Goal: Information Seeking & Learning: Learn about a topic

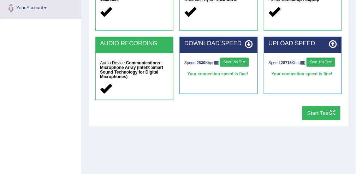
click at [321, 112] on button "Start Test" at bounding box center [321, 113] width 38 height 14
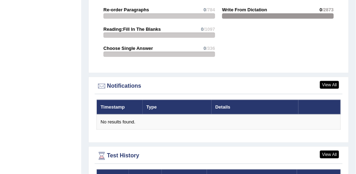
scroll to position [808, 0]
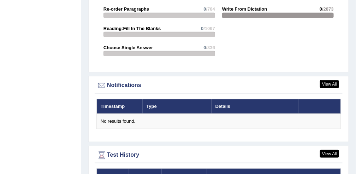
drag, startPoint x: 317, startPoint y: 103, endPoint x: 300, endPoint y: 54, distance: 52.8
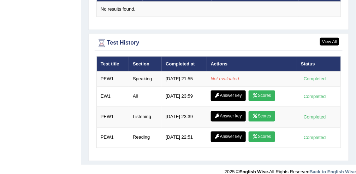
scroll to position [922, 0]
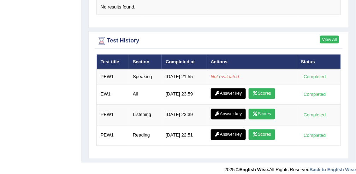
click at [332, 36] on link "View All" at bounding box center [329, 40] width 19 height 8
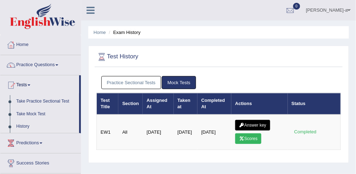
click at [128, 56] on h2 "Test History" at bounding box center [171, 57] width 151 height 11
click at [114, 59] on h2 "Test History" at bounding box center [171, 57] width 151 height 11
click at [24, 129] on link "History" at bounding box center [46, 126] width 66 height 13
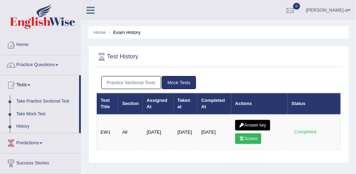
click at [144, 83] on link "Practice Sectional Tests" at bounding box center [131, 82] width 60 height 13
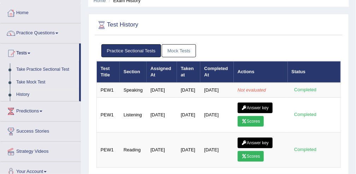
scroll to position [24, 0]
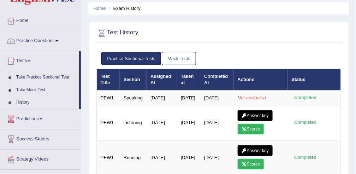
click at [38, 118] on link "Predictions" at bounding box center [40, 118] width 80 height 18
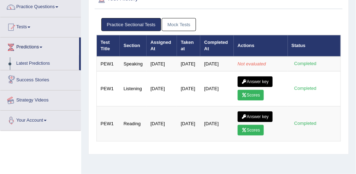
scroll to position [59, 0]
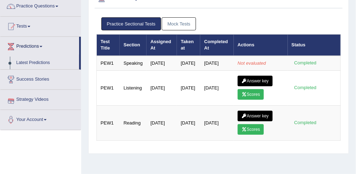
click at [41, 99] on link "Strategy Videos" at bounding box center [40, 99] width 80 height 18
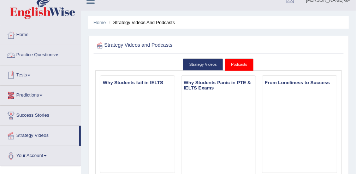
scroll to position [8, 0]
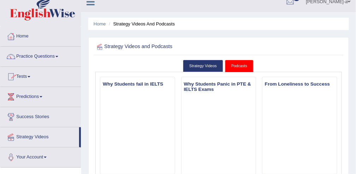
click at [29, 77] on link "Tests" at bounding box center [40, 76] width 80 height 18
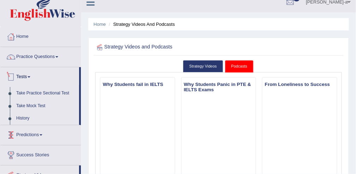
scroll to position [8, 0]
click at [53, 60] on link "Practice Questions" at bounding box center [40, 56] width 80 height 18
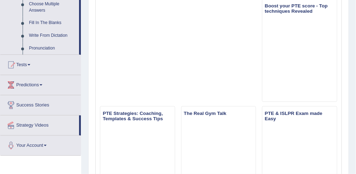
scroll to position [406, 0]
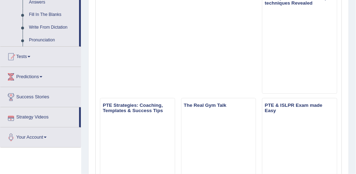
click at [62, 115] on link "Strategy Videos" at bounding box center [39, 116] width 79 height 18
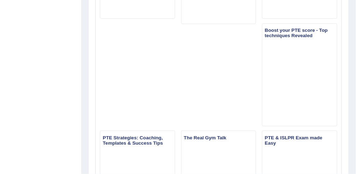
scroll to position [83, 0]
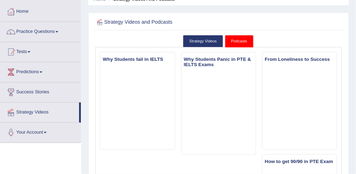
scroll to position [34, 0]
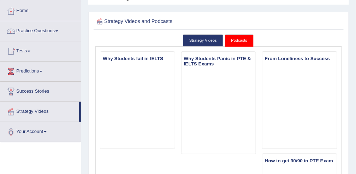
click at [57, 91] on link "Success Stories" at bounding box center [40, 91] width 80 height 18
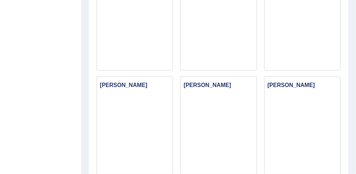
scroll to position [217, 0]
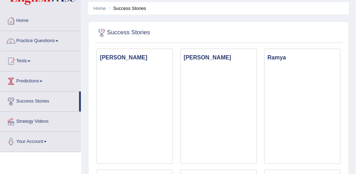
scroll to position [0, 0]
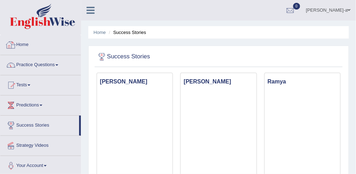
click at [42, 47] on link "Home" at bounding box center [40, 44] width 80 height 18
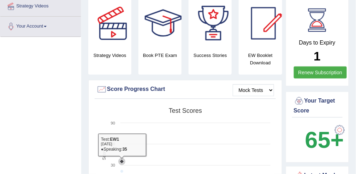
scroll to position [117, 0]
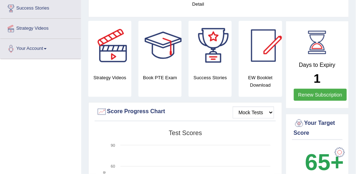
click at [232, 72] on div "EW Booklet Download" at bounding box center [209, 59] width 43 height 76
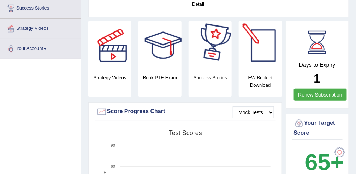
click at [224, 67] on div at bounding box center [212, 45] width 49 height 49
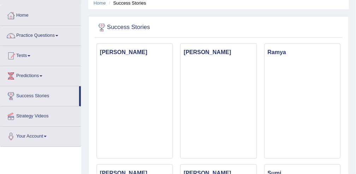
scroll to position [30, 0]
click at [44, 17] on link "Home" at bounding box center [40, 14] width 80 height 18
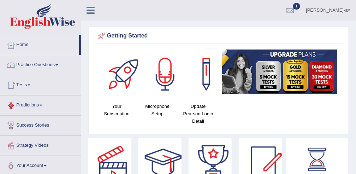
scroll to position [1, 0]
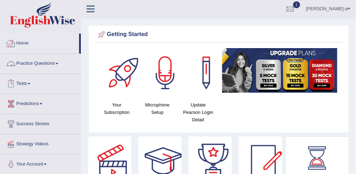
click at [26, 41] on link "Home" at bounding box center [39, 43] width 79 height 18
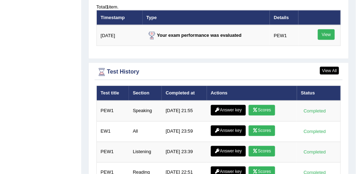
scroll to position [903, 0]
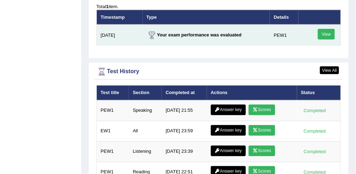
click at [326, 30] on link "View" at bounding box center [326, 34] width 17 height 11
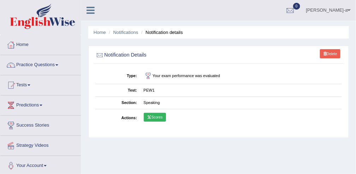
click at [47, 42] on link "Home" at bounding box center [40, 44] width 80 height 18
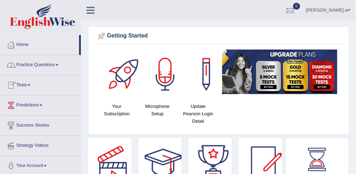
click at [56, 63] on link "Practice Questions" at bounding box center [40, 64] width 80 height 18
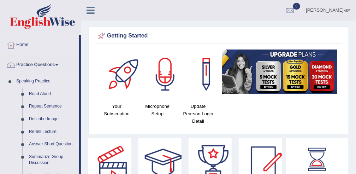
click at [44, 81] on link "Speaking Practice" at bounding box center [46, 81] width 66 height 13
click at [41, 93] on link "Read Aloud" at bounding box center [52, 94] width 53 height 13
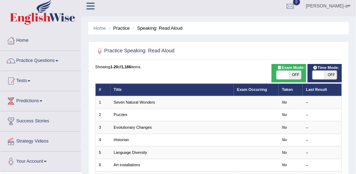
scroll to position [7, 0]
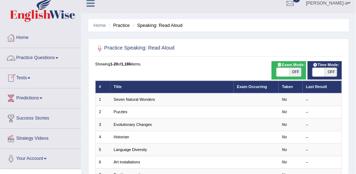
click at [46, 55] on link "Practice Questions" at bounding box center [40, 57] width 80 height 18
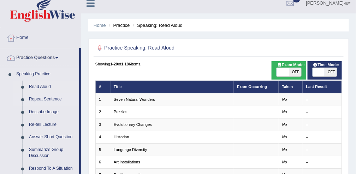
click at [34, 98] on link "Repeat Sentence" at bounding box center [52, 99] width 53 height 13
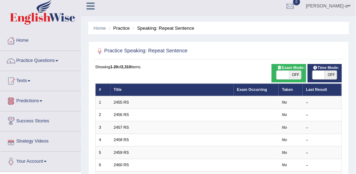
scroll to position [4, 0]
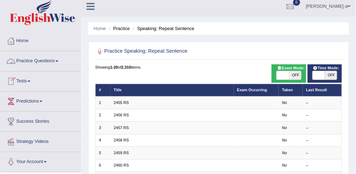
click at [40, 59] on link "Practice Questions" at bounding box center [40, 60] width 80 height 18
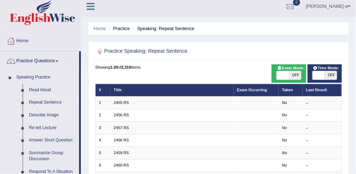
click at [42, 114] on link "Describe Image" at bounding box center [52, 115] width 53 height 13
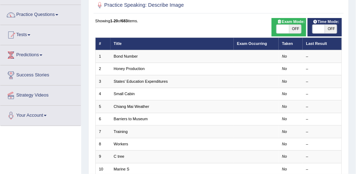
scroll to position [49, 0]
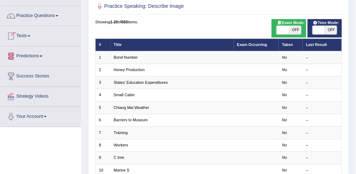
click at [32, 34] on link "Tests" at bounding box center [40, 35] width 80 height 18
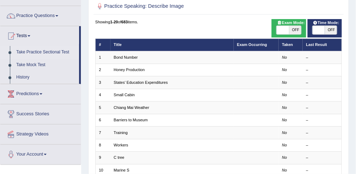
click at [36, 54] on link "Take Practice Sectional Test" at bounding box center [46, 52] width 66 height 13
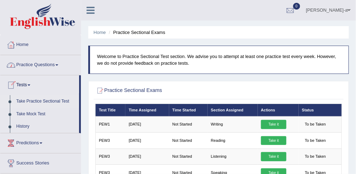
click at [29, 84] on link "Tests" at bounding box center [39, 84] width 79 height 18
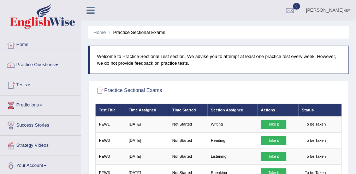
click at [29, 84] on link "Tests" at bounding box center [40, 84] width 80 height 18
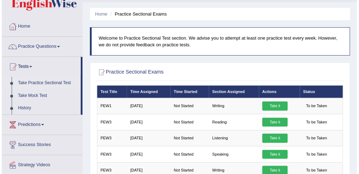
scroll to position [18, 0]
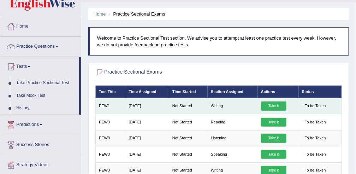
click at [272, 103] on link "Take it" at bounding box center [273, 105] width 25 height 9
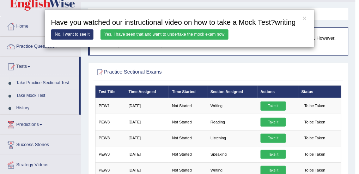
click at [200, 33] on link "Yes, I have seen that and want to undertake the mock exam now" at bounding box center [165, 34] width 128 height 10
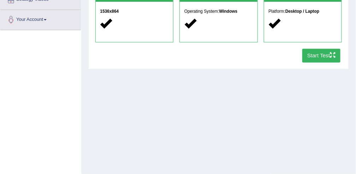
scroll to position [146, 0]
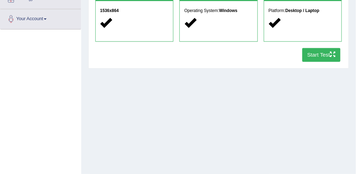
click at [316, 57] on button "Start Test" at bounding box center [321, 55] width 38 height 14
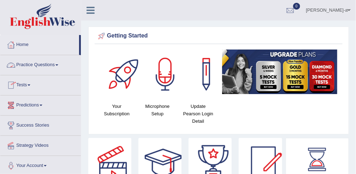
click at [38, 65] on link "Practice Questions" at bounding box center [40, 64] width 80 height 18
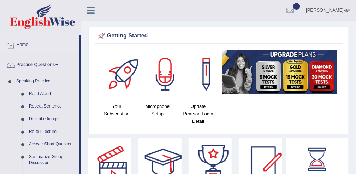
click at [38, 65] on link "Practice Questions" at bounding box center [39, 64] width 79 height 18
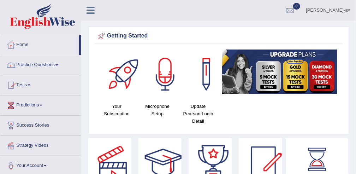
click at [25, 85] on link "Tests" at bounding box center [40, 84] width 80 height 18
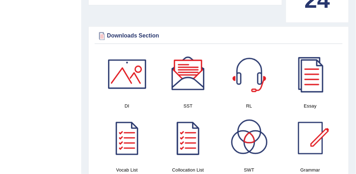
scroll to position [356, 0]
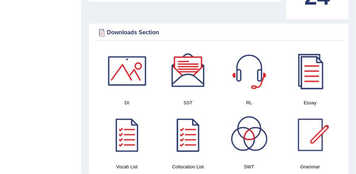
click at [308, 80] on div at bounding box center [310, 70] width 49 height 49
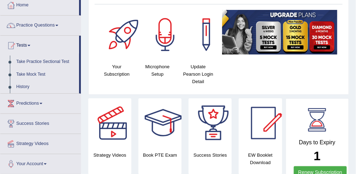
scroll to position [0, 0]
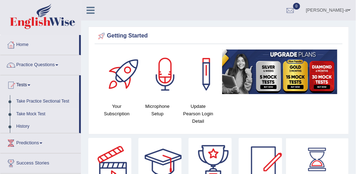
click at [37, 114] on link "Take Mock Test" at bounding box center [46, 114] width 66 height 13
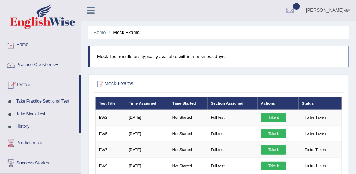
click at [31, 101] on link "Take Practice Sectional Test" at bounding box center [46, 101] width 66 height 13
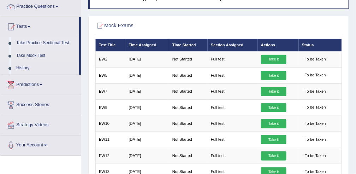
scroll to position [58, 0]
click at [25, 64] on link "History" at bounding box center [46, 68] width 66 height 13
click at [23, 67] on link "History" at bounding box center [46, 68] width 66 height 13
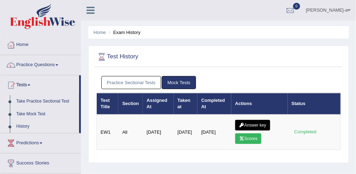
click at [118, 58] on h2 "Test History" at bounding box center [171, 57] width 151 height 11
drag, startPoint x: 118, startPoint y: 58, endPoint x: 156, endPoint y: 64, distance: 38.2
click at [156, 64] on div at bounding box center [218, 57] width 244 height 14
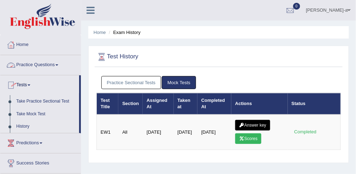
click at [114, 56] on h2 "Test History" at bounding box center [171, 57] width 151 height 11
click at [113, 59] on h2 "Test History" at bounding box center [171, 57] width 151 height 11
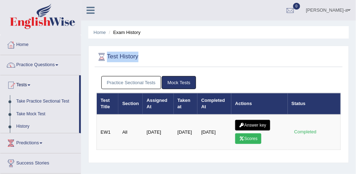
click at [113, 59] on h2 "Test History" at bounding box center [171, 57] width 151 height 11
copy div "Test History"
click at [126, 33] on li "Exam History" at bounding box center [124, 32] width 34 height 7
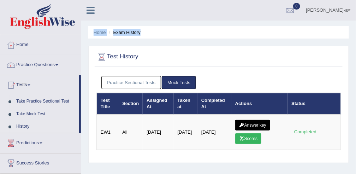
click at [126, 33] on li "Exam History" at bounding box center [124, 32] width 34 height 7
drag, startPoint x: 126, startPoint y: 33, endPoint x: 99, endPoint y: 35, distance: 26.6
click at [99, 35] on li "Home" at bounding box center [100, 32] width 12 height 7
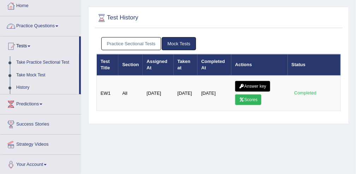
scroll to position [43, 0]
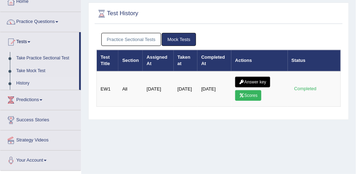
click at [19, 83] on link "History" at bounding box center [46, 83] width 66 height 13
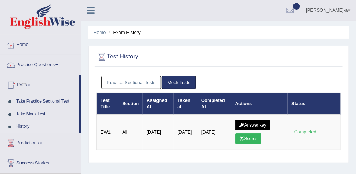
click at [23, 125] on link "History" at bounding box center [46, 126] width 66 height 13
click at [119, 80] on link "Practice Sectional Tests" at bounding box center [131, 82] width 60 height 13
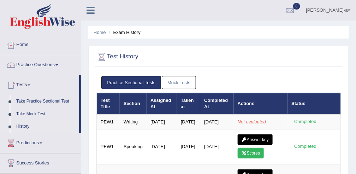
click at [171, 82] on link "Mock Tests" at bounding box center [179, 82] width 34 height 13
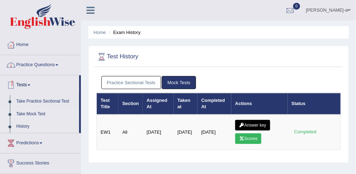
click at [35, 113] on link "Take Mock Test" at bounding box center [46, 114] width 66 height 13
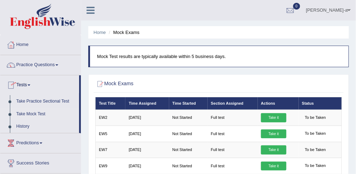
click at [24, 85] on link "Tests" at bounding box center [39, 84] width 79 height 18
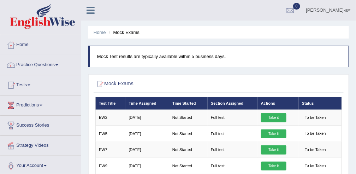
click at [24, 85] on link "Tests" at bounding box center [40, 84] width 80 height 18
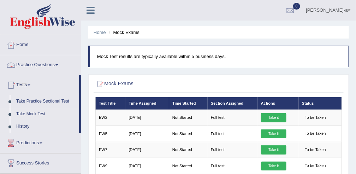
click at [32, 61] on link "Practice Questions" at bounding box center [40, 64] width 80 height 18
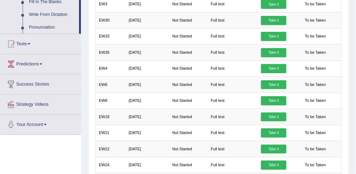
scroll to position [419, 0]
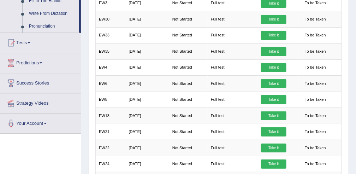
click at [32, 102] on link "Strategy Videos" at bounding box center [40, 102] width 80 height 18
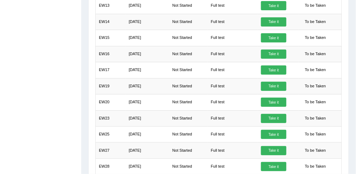
scroll to position [79, 0]
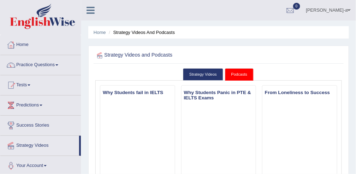
click at [207, 56] on h2 "Strategy Videos and Podcasts" at bounding box center [171, 55] width 153 height 9
